Goal: Check status: Check status

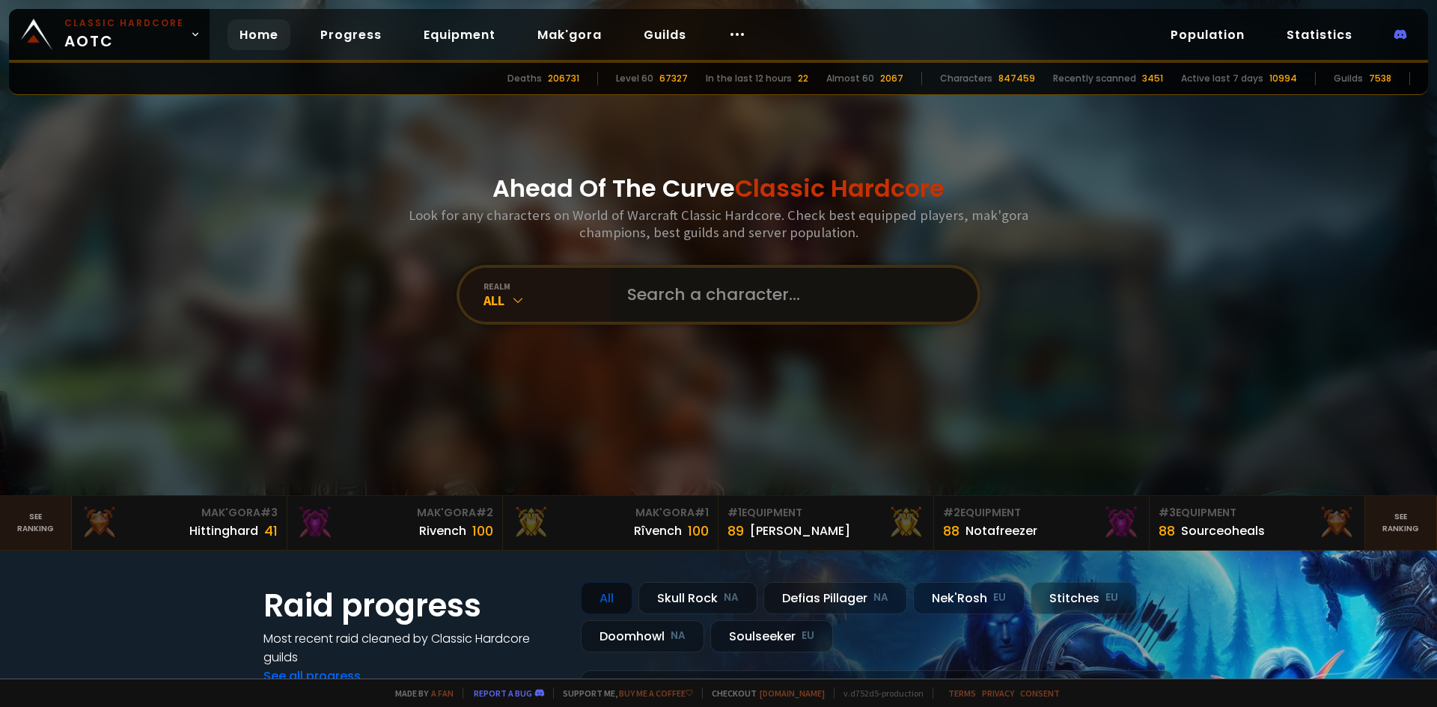
click at [780, 305] on input "text" at bounding box center [788, 295] width 341 height 54
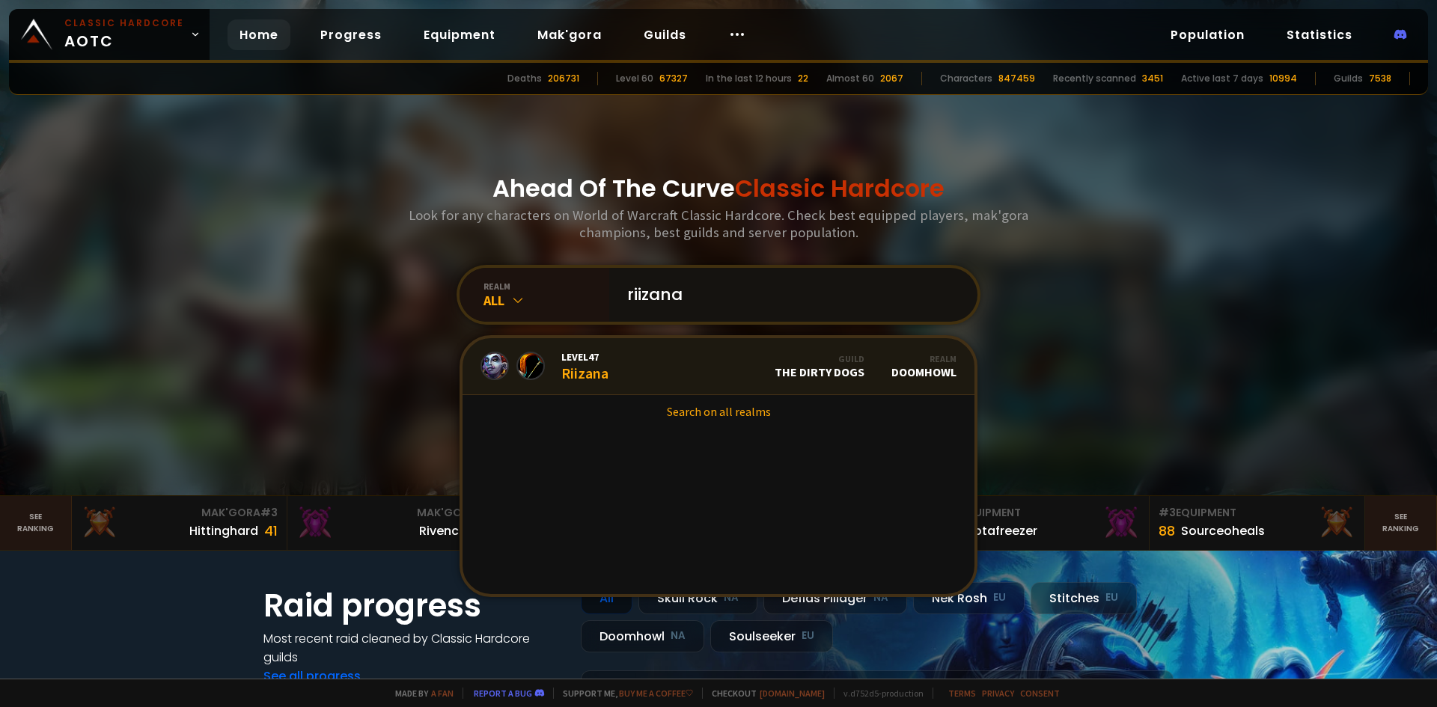
type input "riizana"
click at [736, 366] on link "Level 47 Riizana Guild The Dirty Dogs Realm Doomhowl" at bounding box center [719, 366] width 512 height 57
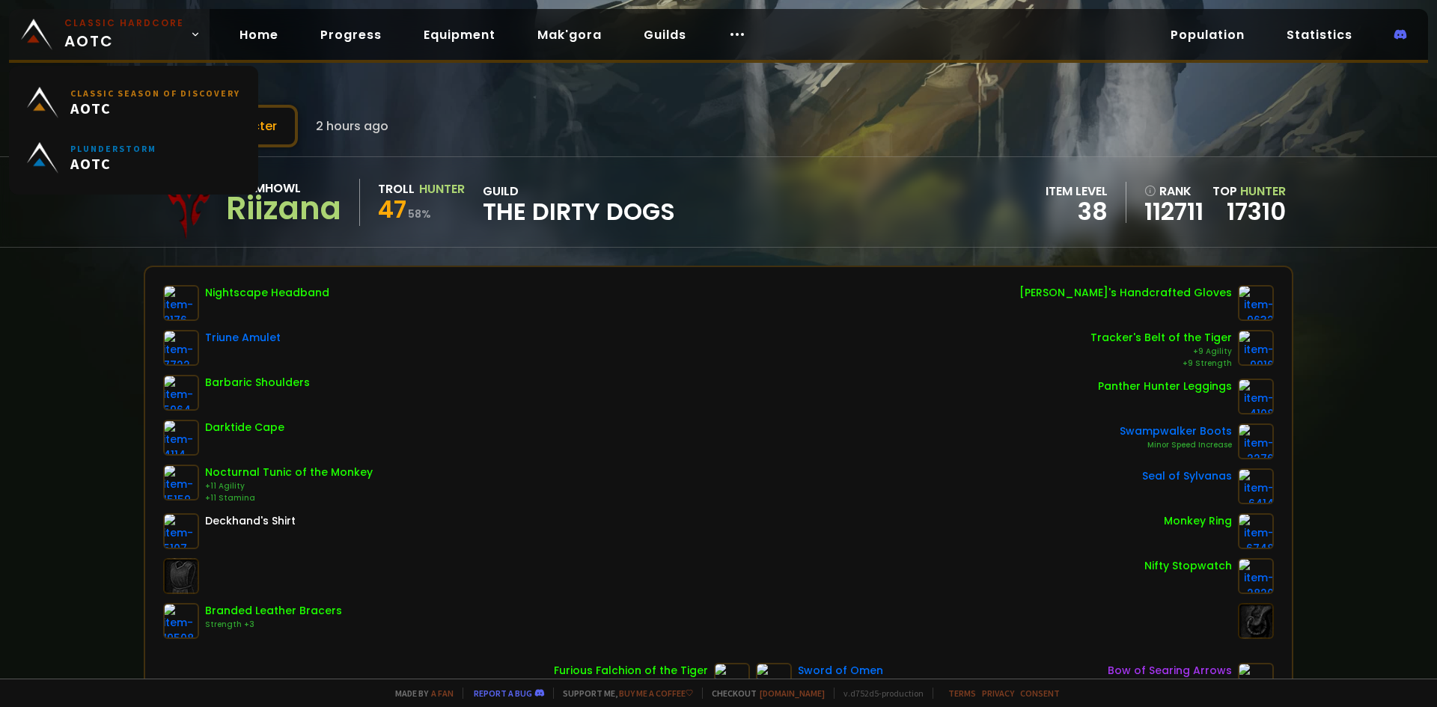
click at [130, 27] on small "Classic Hardcore" at bounding box center [124, 22] width 120 height 13
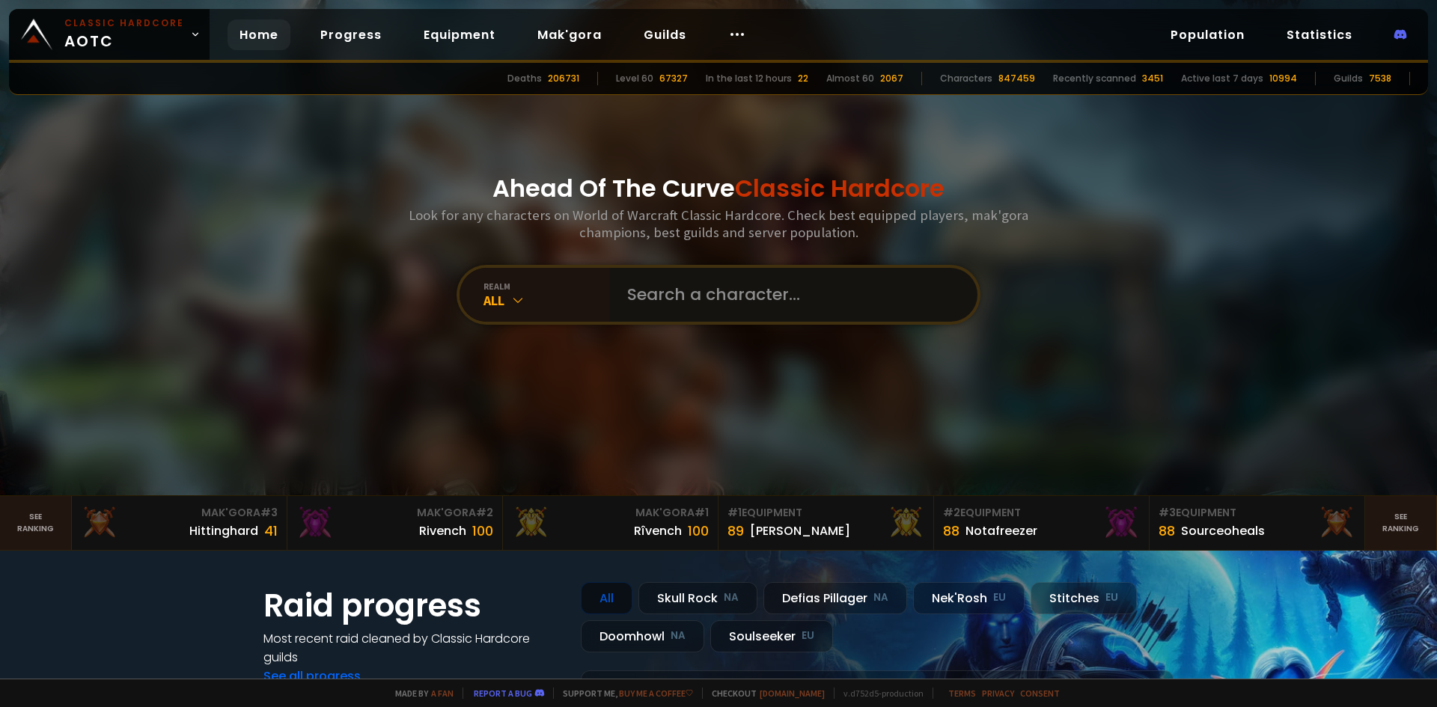
click at [698, 302] on input "text" at bounding box center [788, 295] width 341 height 54
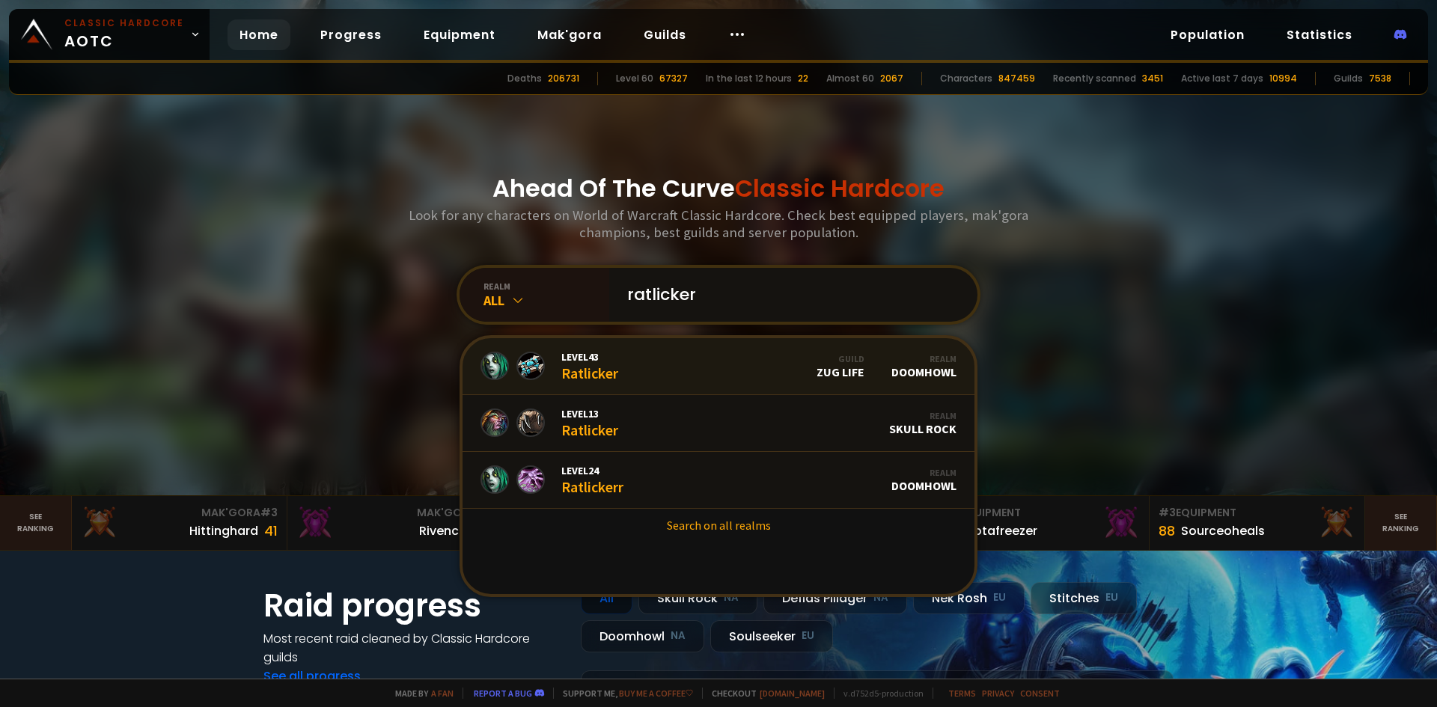
type input "ratlicker"
click at [683, 365] on link "Level 43 Ratlicker Guild Zug Life Realm Doomhowl" at bounding box center [719, 366] width 512 height 57
